Goal: Information Seeking & Learning: Learn about a topic

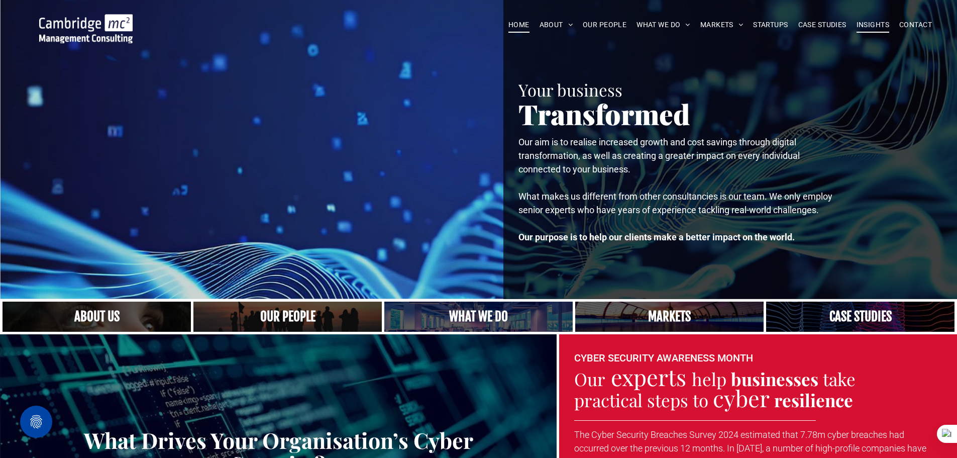
click at [880, 20] on span "INSIGHTS" at bounding box center [873, 25] width 33 height 16
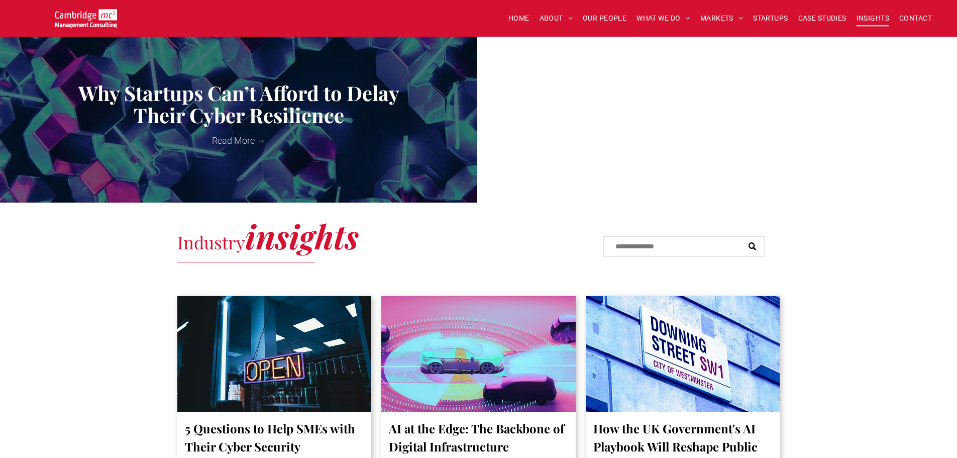
scroll to position [502, 0]
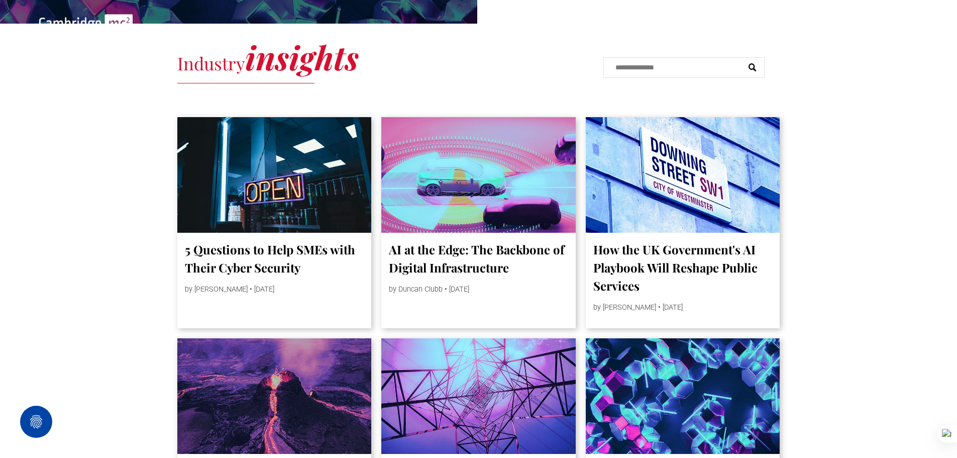
click at [432, 254] on link "AI at the Edge: The Backbone of Digital Infrastructure" at bounding box center [478, 258] width 179 height 36
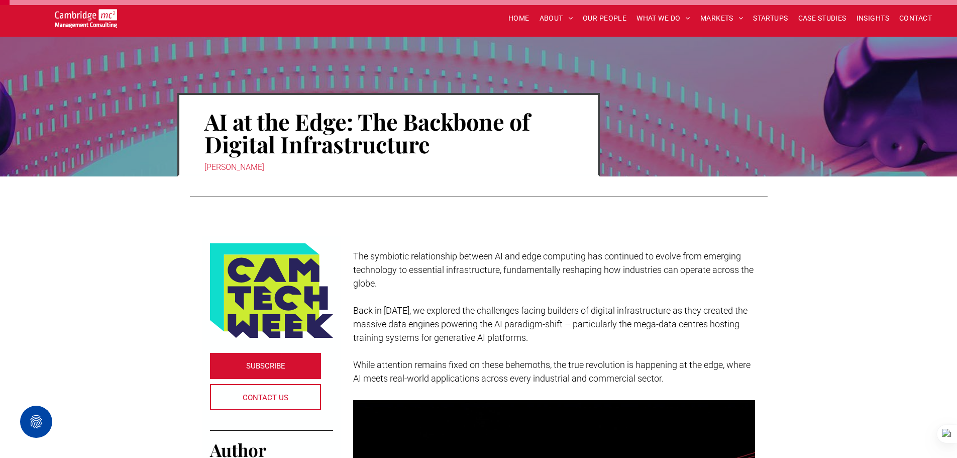
scroll to position [50, 0]
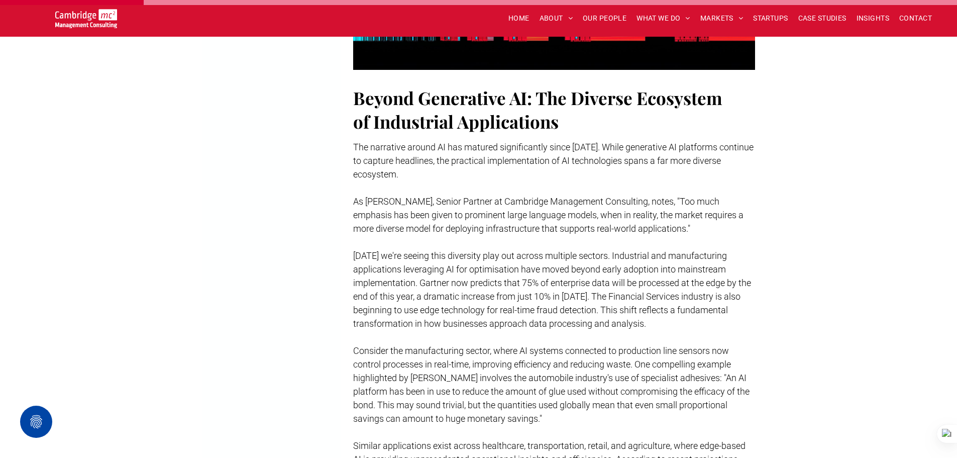
scroll to position [653, 0]
